Goal: Use online tool/utility

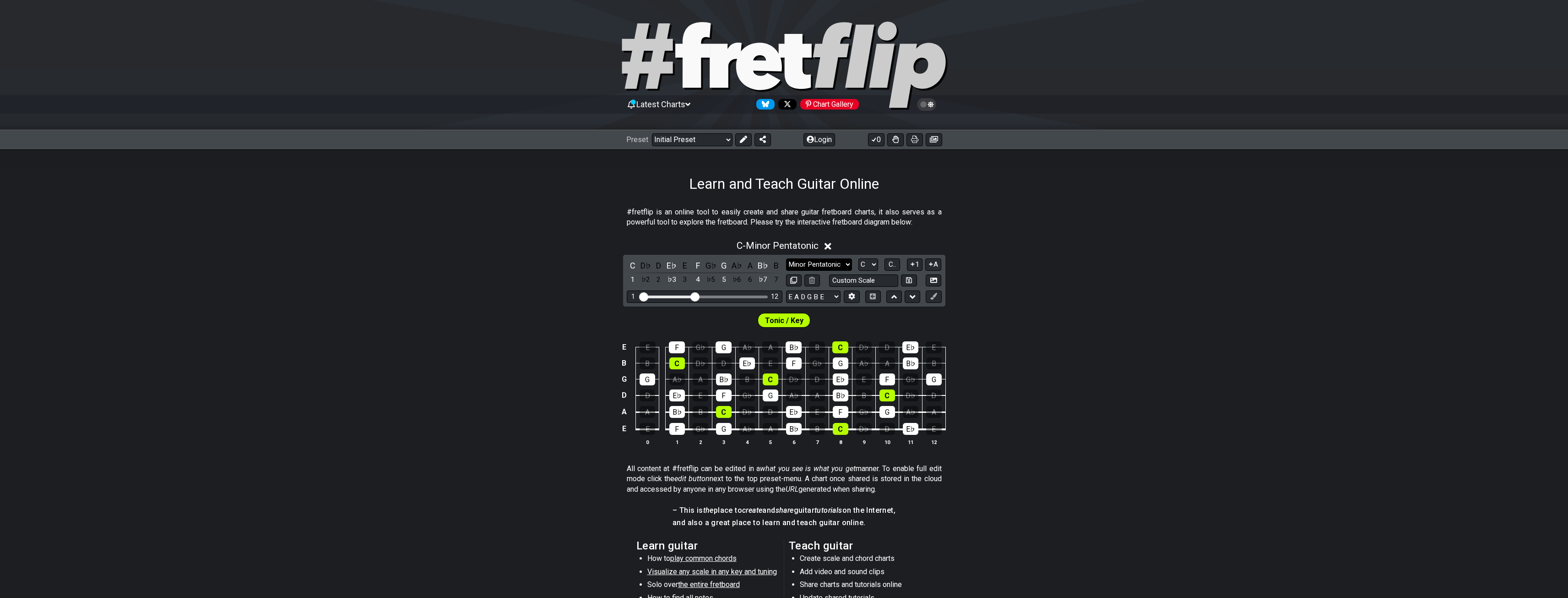
click at [813, 267] on select "Minor Pentatonic Click to edit Minor Pentatonic Major Pentatonic Minor Blues Ma…" at bounding box center [818, 265] width 66 height 13
click at [786, 259] on select "Minor Pentatonic Click to edit Minor Pentatonic Major Pentatonic Minor Blues Ma…" at bounding box center [818, 265] width 66 height 13
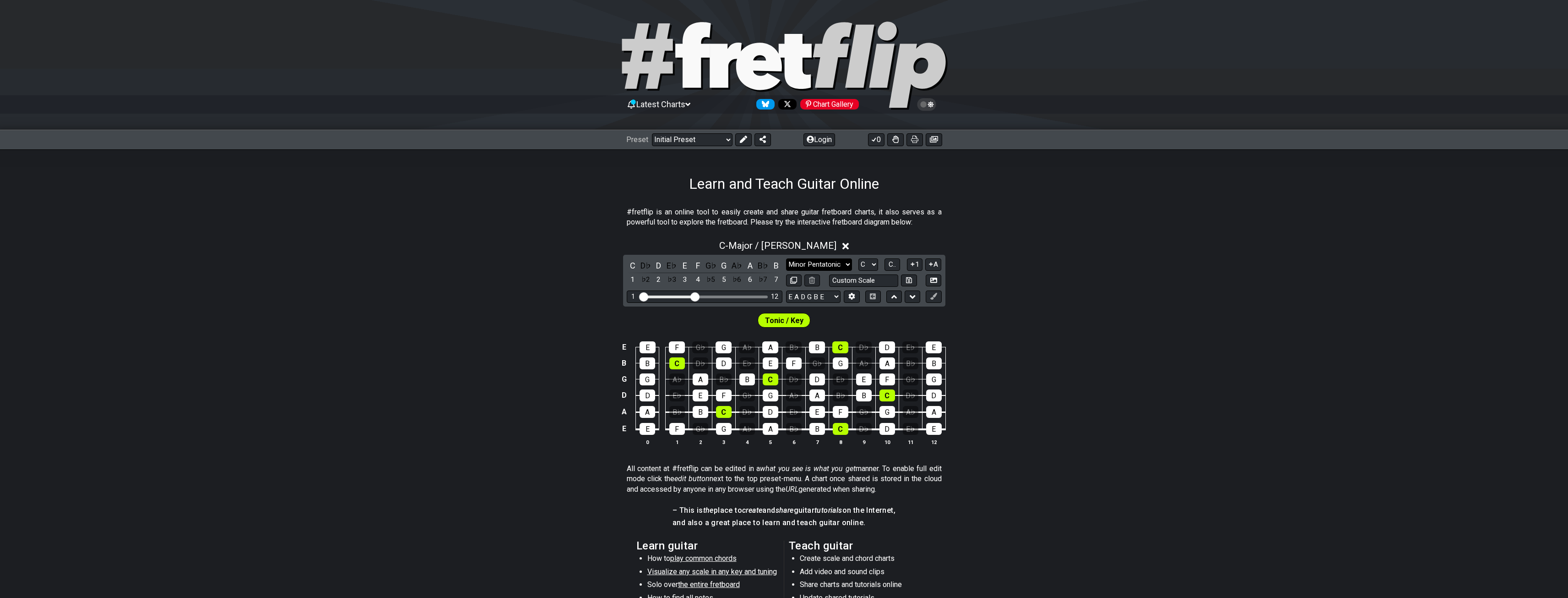
click at [832, 267] on select "Minor Pentatonic Click to edit Minor Pentatonic Major Pentatonic Minor Blues Ma…" at bounding box center [818, 265] width 66 height 13
select select "Minor / Aeolian"
click at [786, 259] on select "Minor Pentatonic Click to edit Minor Pentatonic Major Pentatonic Minor Blues Ma…" at bounding box center [818, 265] width 66 height 13
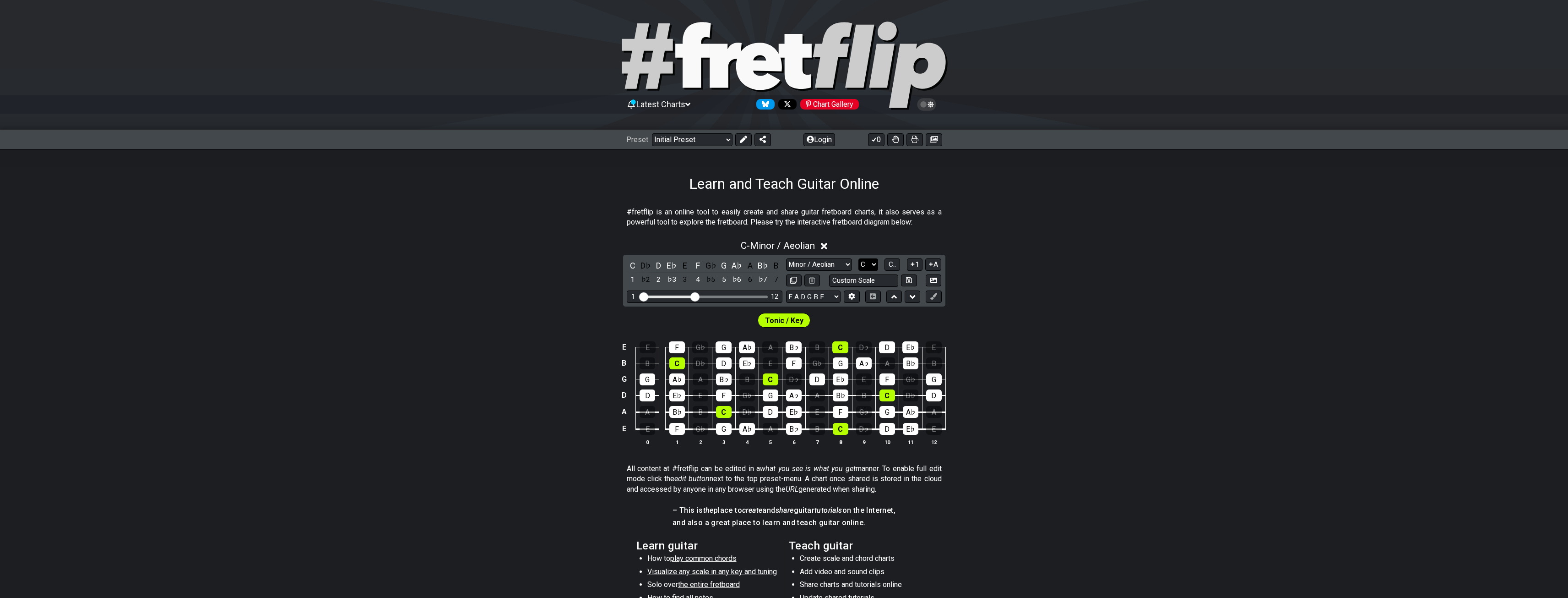
click at [876, 265] on select "A♭ A A♯ B♭ B C C♯ D♭ D D♯ E♭ E F F♯ G♭ G G♯" at bounding box center [868, 265] width 19 height 13
select select "G#"
click at [859, 259] on select "A♭ A A♯ B♭ B C C♯ D♭ D D♯ E♭ E F F♯ G♭ G G♯" at bounding box center [868, 265] width 19 height 13
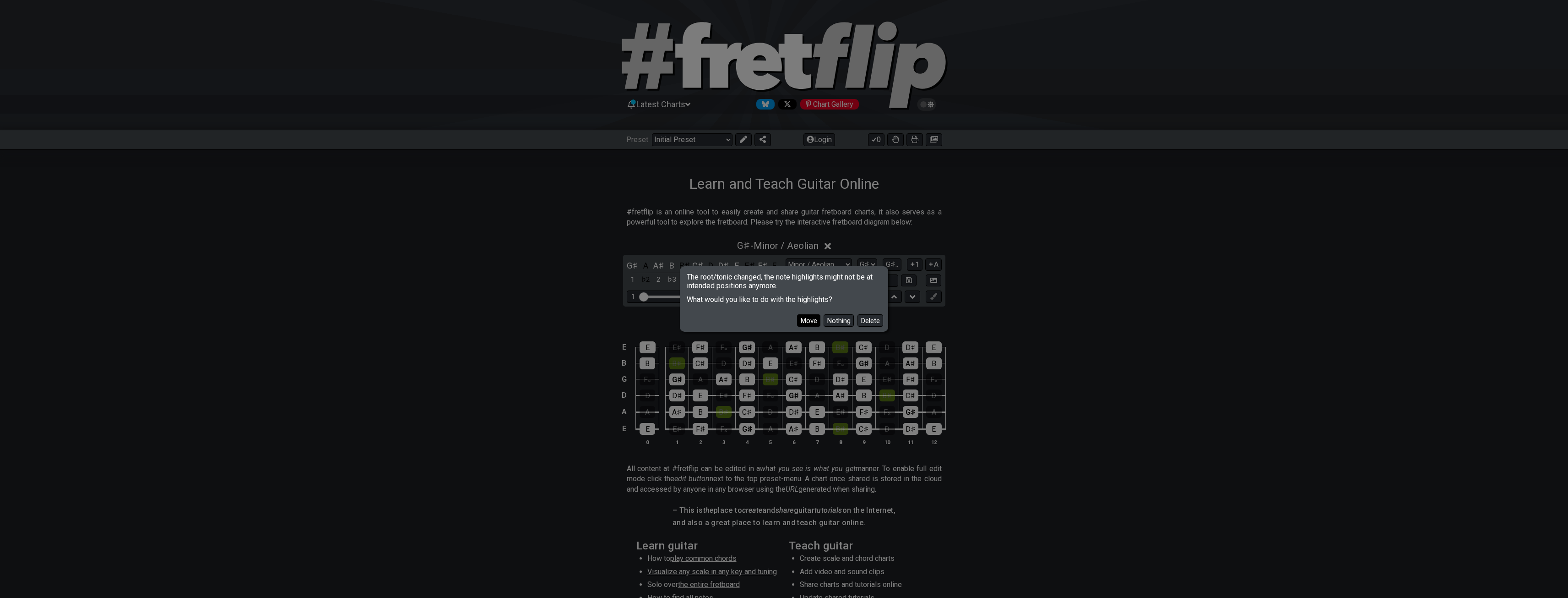
click at [812, 322] on button "Move" at bounding box center [808, 321] width 23 height 13
